Goal: Task Accomplishment & Management: Manage account settings

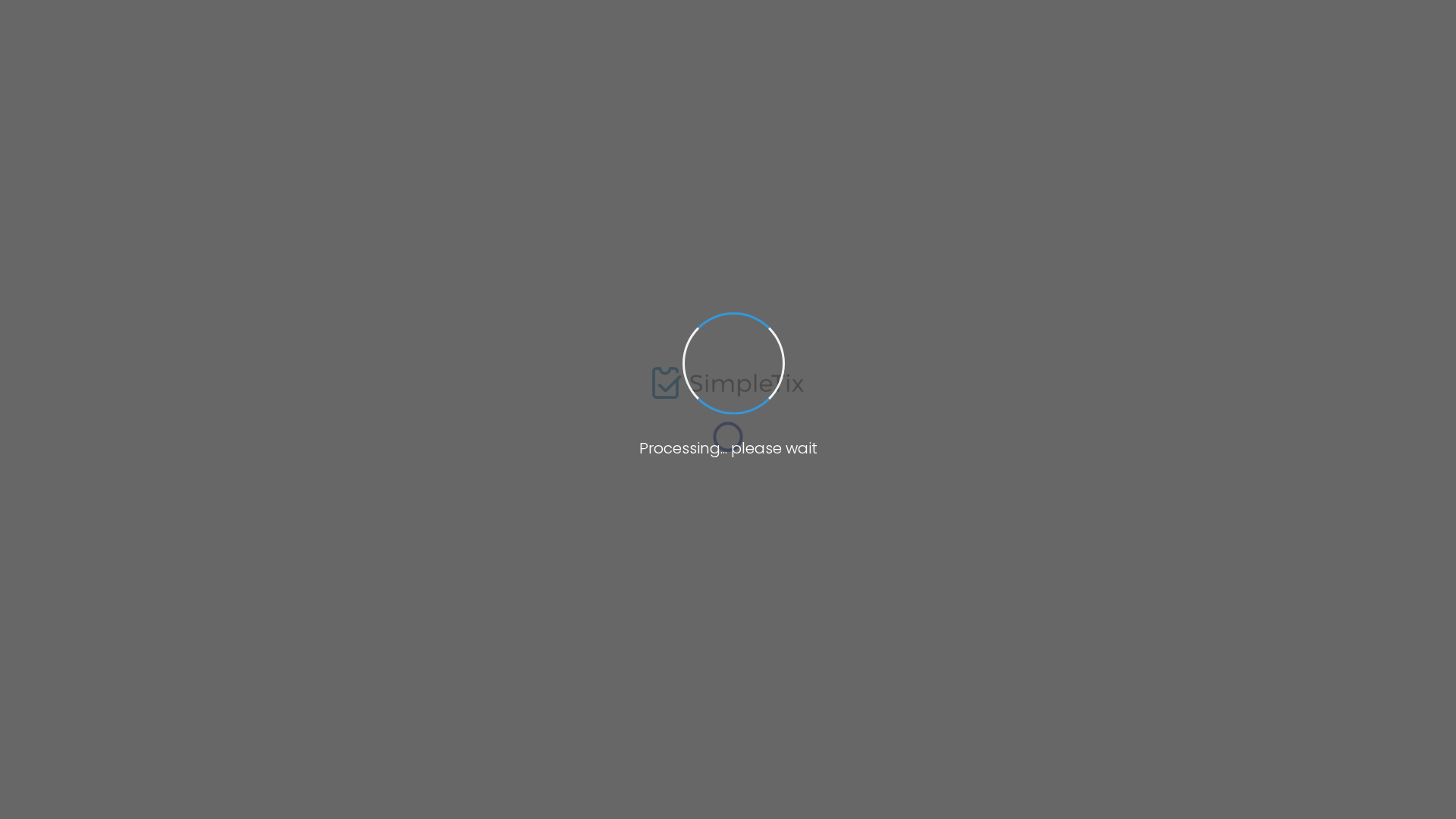
type input "[URL][DOMAIN_NAME]"
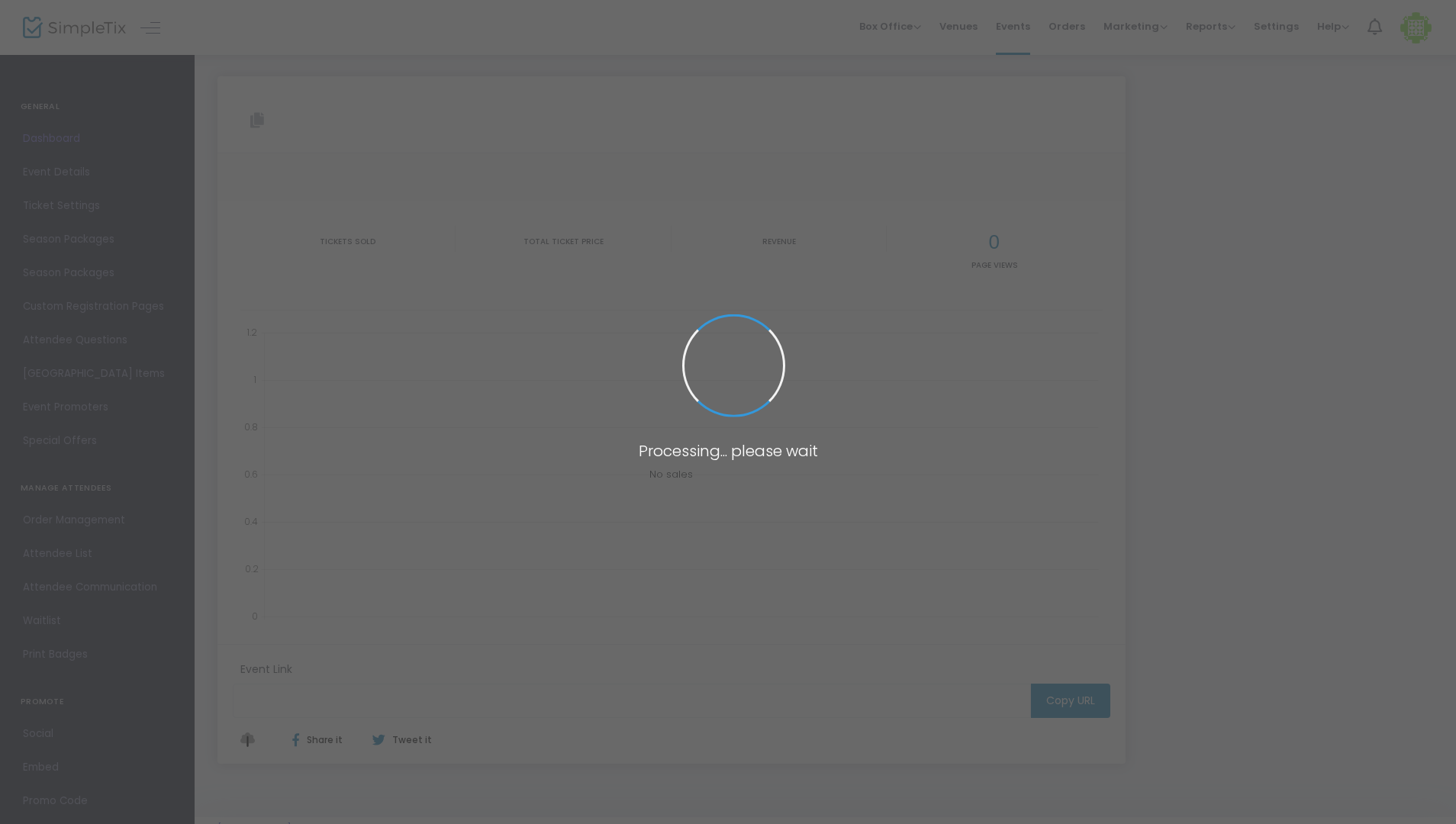
type input "[URL][DOMAIN_NAME]"
type input "Extra Virgin"
type textarea "[DATE] NEVER LOOKED SO SINFUL 😈Mythic beats. Heavenly crowd. Olive trees on the…"
type input "Buy Tickets"
type input "Roosterfish [GEOGRAPHIC_DATA]"
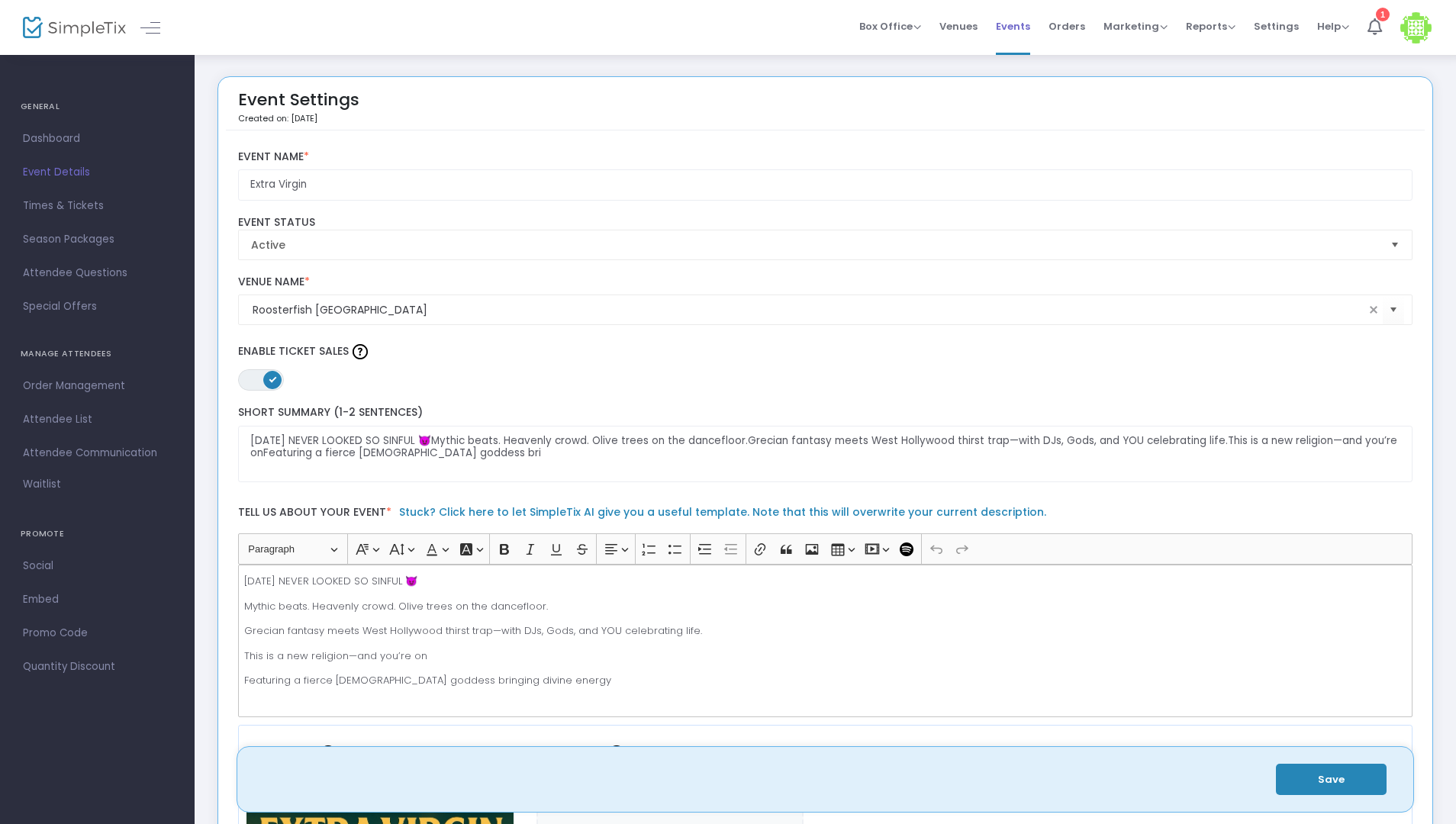
click at [1013, 28] on span "Events" at bounding box center [1013, 26] width 34 height 39
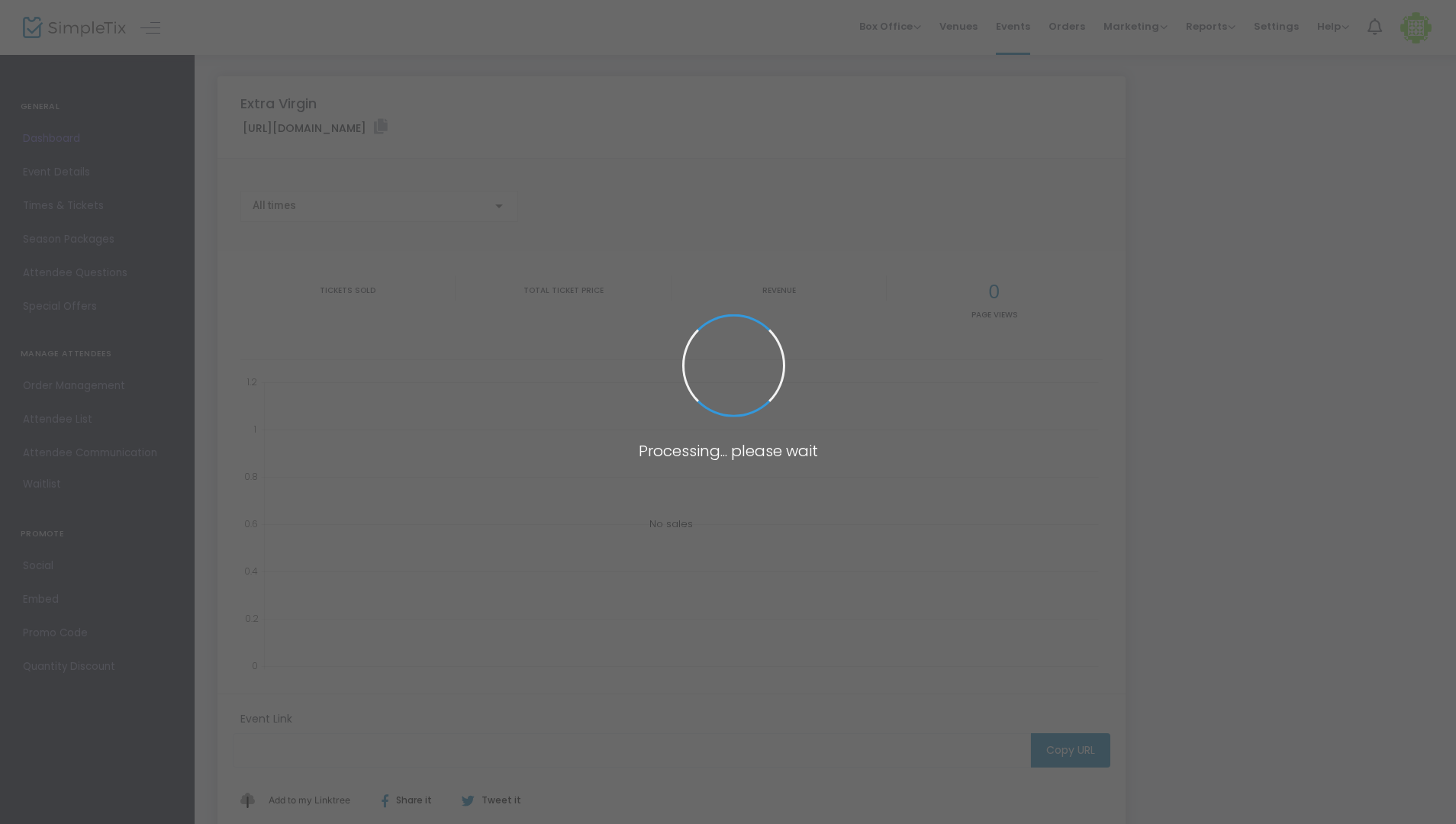
type input "[URL][DOMAIN_NAME]"
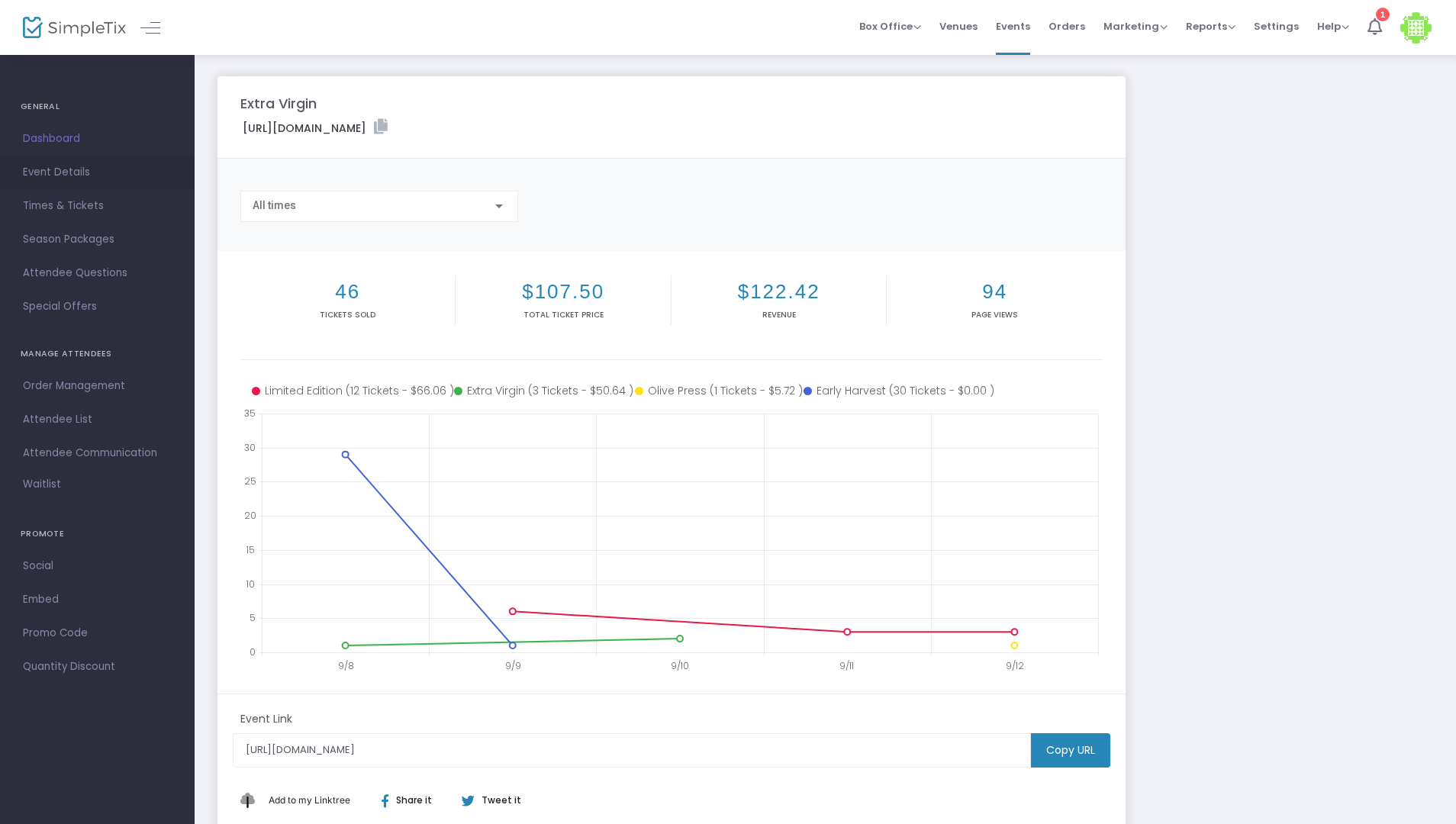
click at [61, 175] on span "Event Details" at bounding box center [97, 172] width 149 height 20
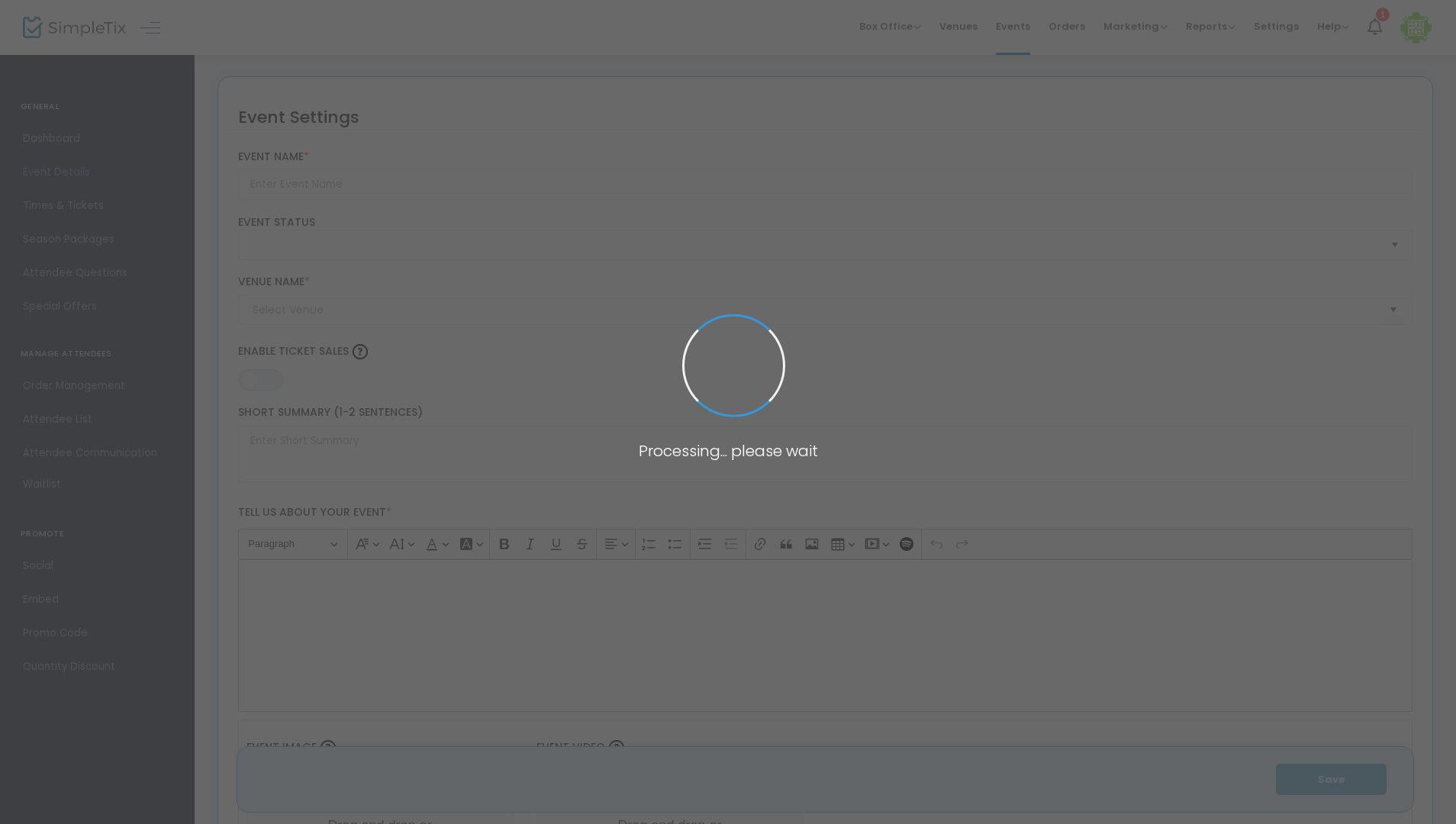
type input "Extra Virgin"
type textarea "SUNDAY’S NEVER LOOKED SO SINFUL 😈Mythic beats. Heavenly crowd. Olive trees on t…"
type input "Buy Tickets"
type input "Roosterfish West Hollywood"
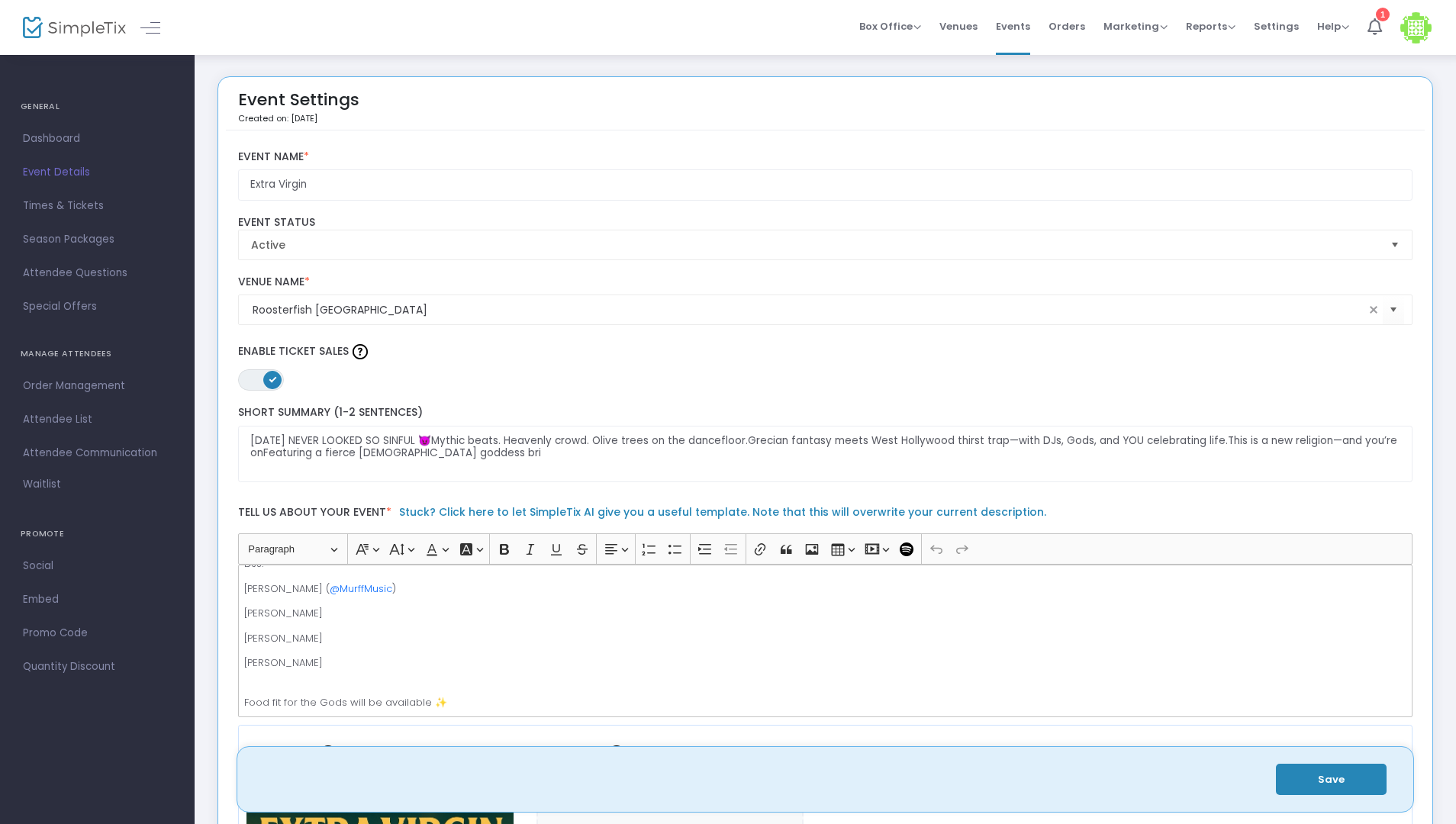
scroll to position [231, 0]
click at [279, 618] on p "Brenne Jordan" at bounding box center [824, 623] width 1161 height 15
click at [453, 598] on p "Ryan McClure" at bounding box center [824, 598] width 1161 height 15
drag, startPoint x: 385, startPoint y: 595, endPoint x: 304, endPoint y: 595, distance: 81.0
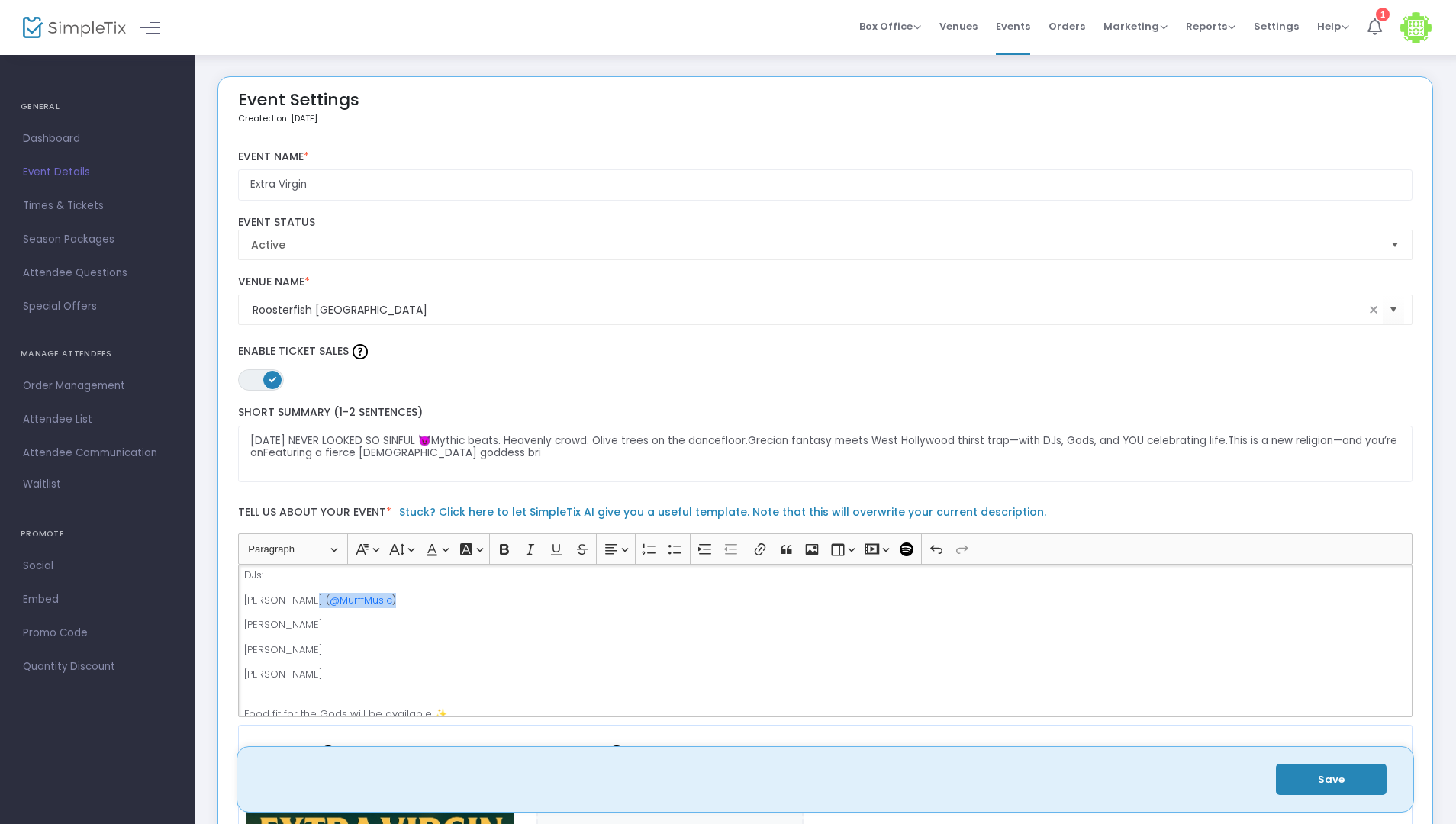
click at [304, 595] on p "David Murff ( @MurffMusic )" at bounding box center [824, 600] width 1161 height 15
click at [1335, 778] on button "Save" at bounding box center [1331, 779] width 110 height 31
